Goal: Information Seeking & Learning: Learn about a topic

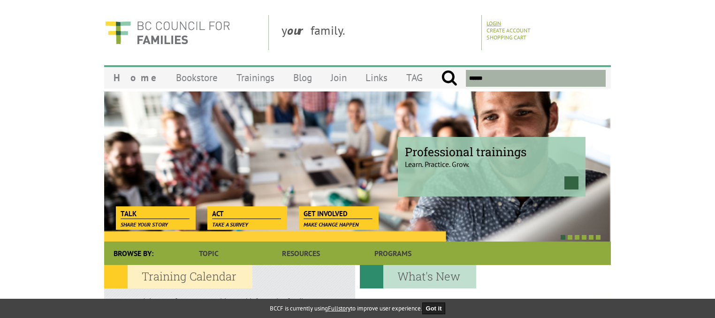
click at [490, 25] on link "Login" at bounding box center [494, 23] width 15 height 7
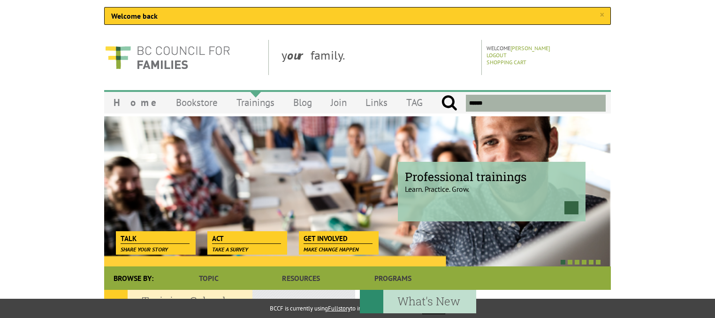
click at [237, 106] on link "Trainings" at bounding box center [255, 103] width 57 height 22
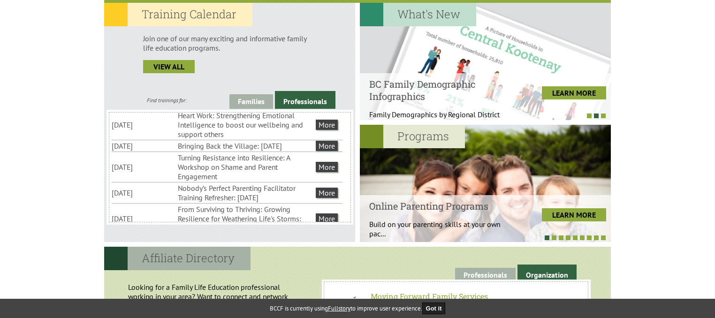
scroll to position [158, 0]
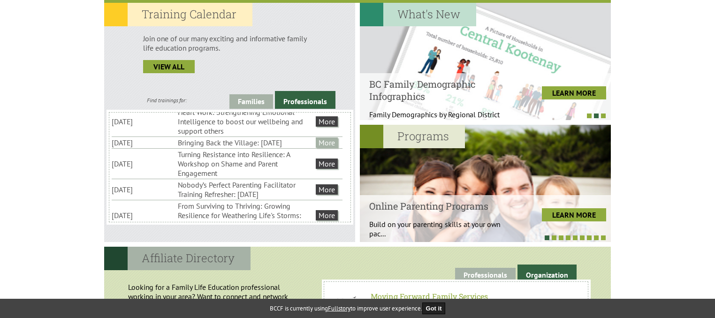
click at [329, 148] on link "More" at bounding box center [327, 142] width 22 height 10
click at [325, 148] on link "More" at bounding box center [327, 142] width 22 height 10
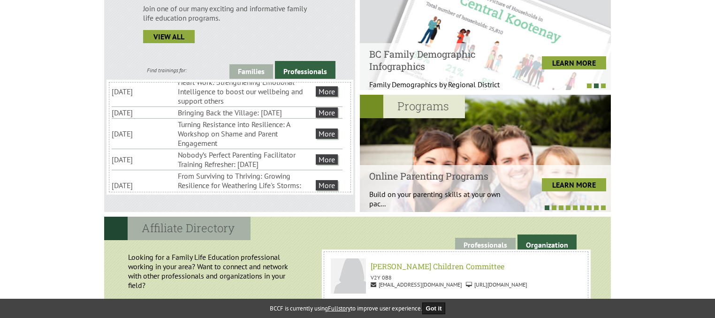
scroll to position [317, 0]
click at [300, 76] on link "Professionals" at bounding box center [305, 70] width 61 height 18
click at [325, 118] on link "More" at bounding box center [327, 112] width 22 height 10
